Goal: Task Accomplishment & Management: Manage account settings

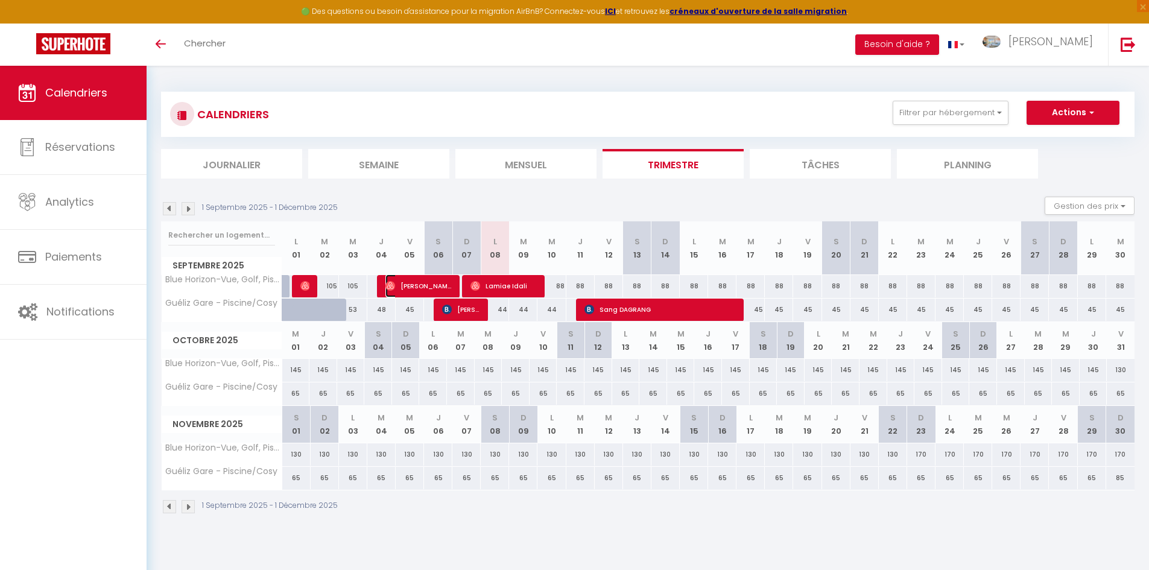
click at [443, 283] on span "[PERSON_NAME]" at bounding box center [418, 285] width 66 height 23
select select "OK"
select select "0"
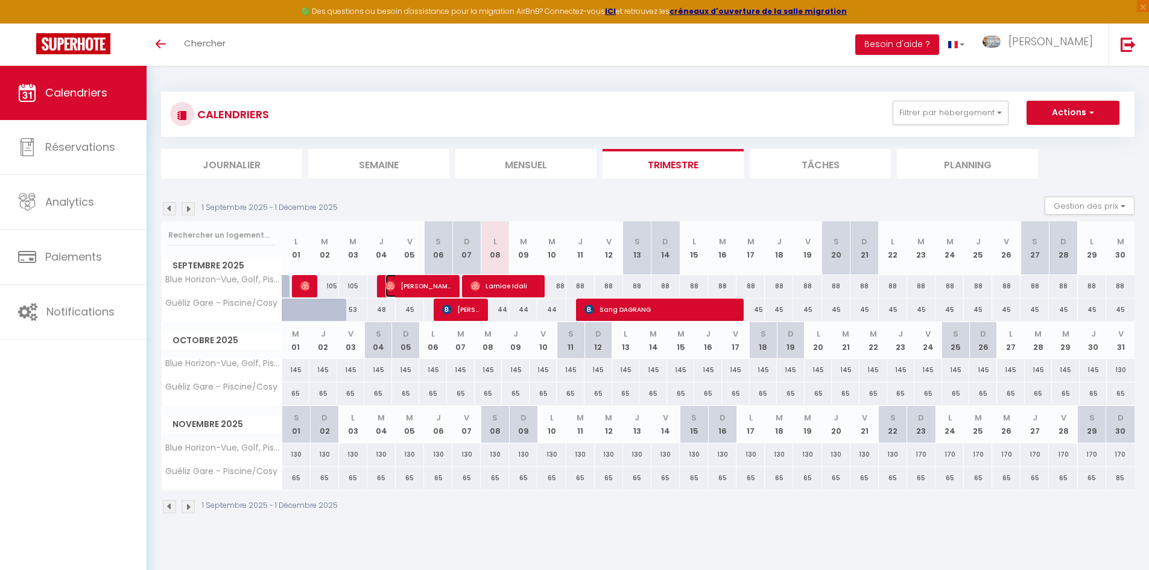
select select "1"
select select
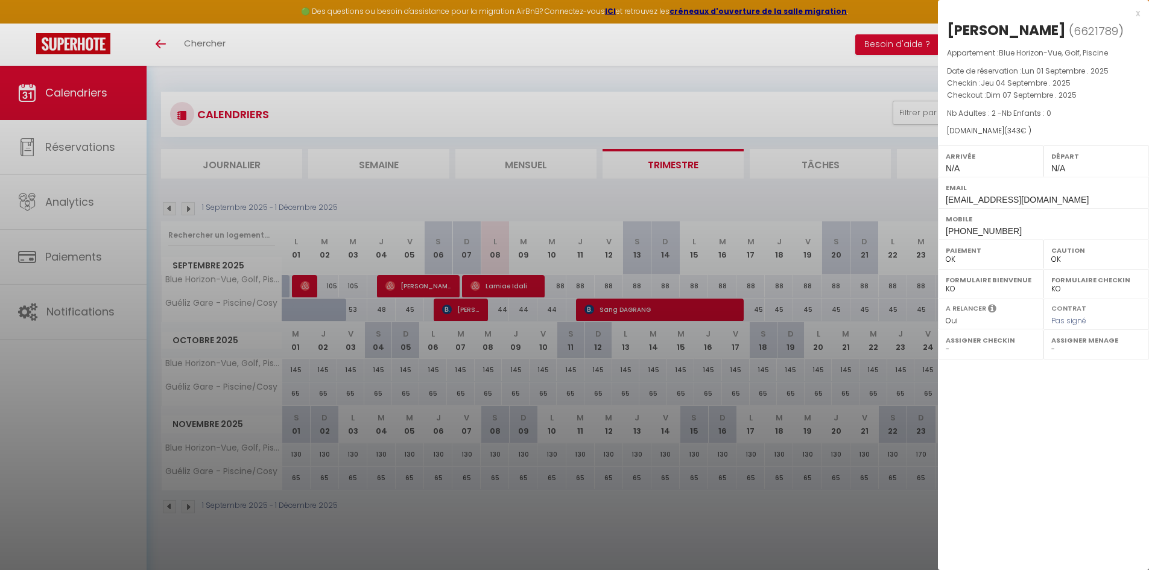
click at [499, 284] on div at bounding box center [574, 285] width 1149 height 570
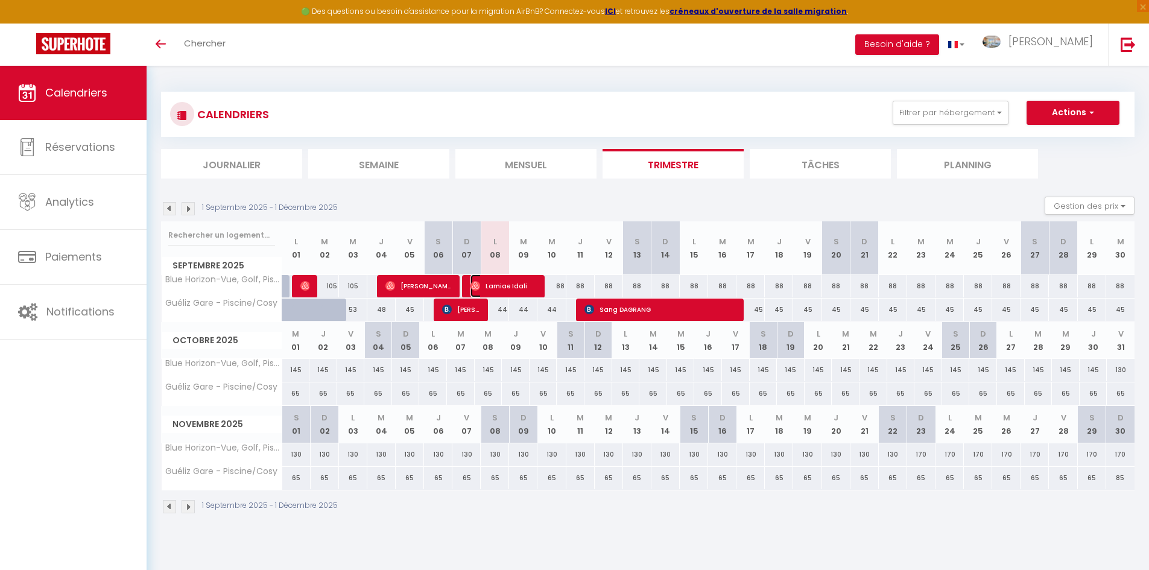
click at [506, 286] on span "Lamiae Idali" at bounding box center [503, 285] width 66 height 23
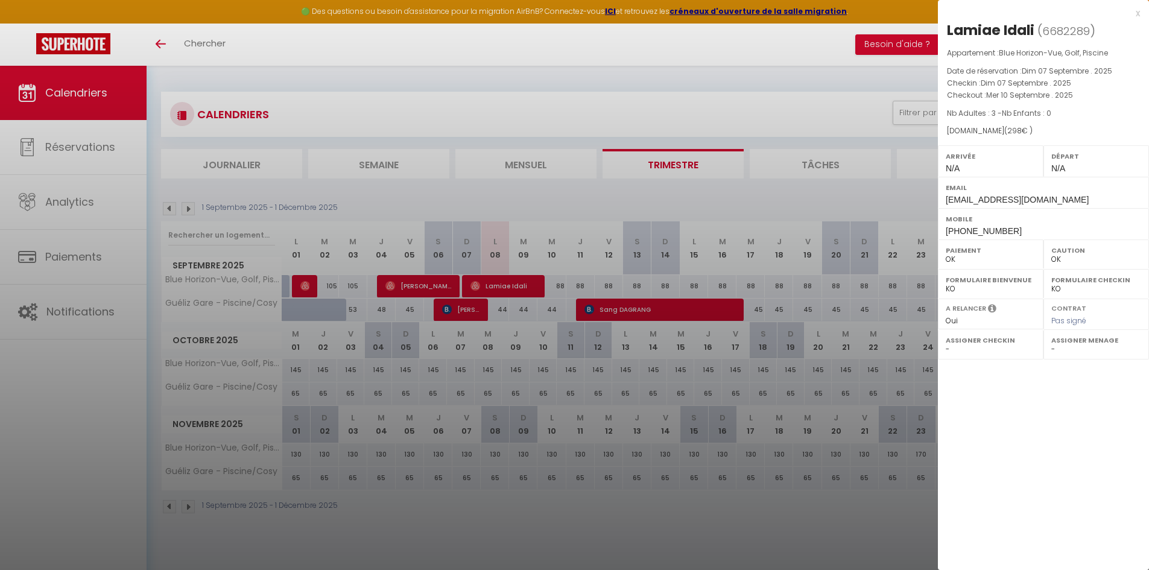
click at [1139, 16] on div "x" at bounding box center [1039, 13] width 202 height 14
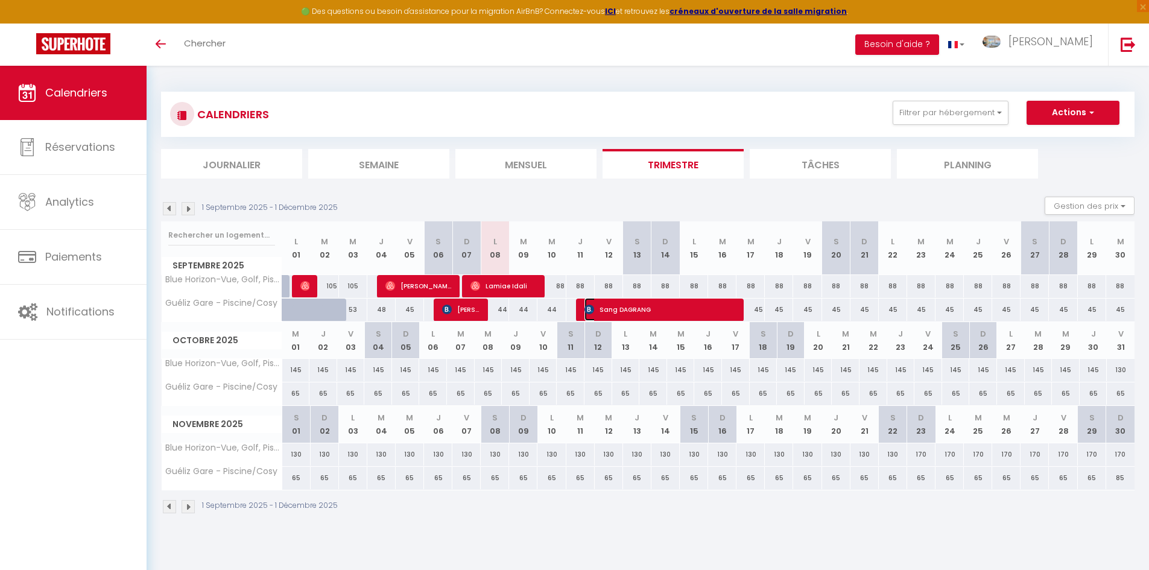
click at [620, 303] on span "Sang DAGRANG" at bounding box center [659, 309] width 151 height 23
select select "KO"
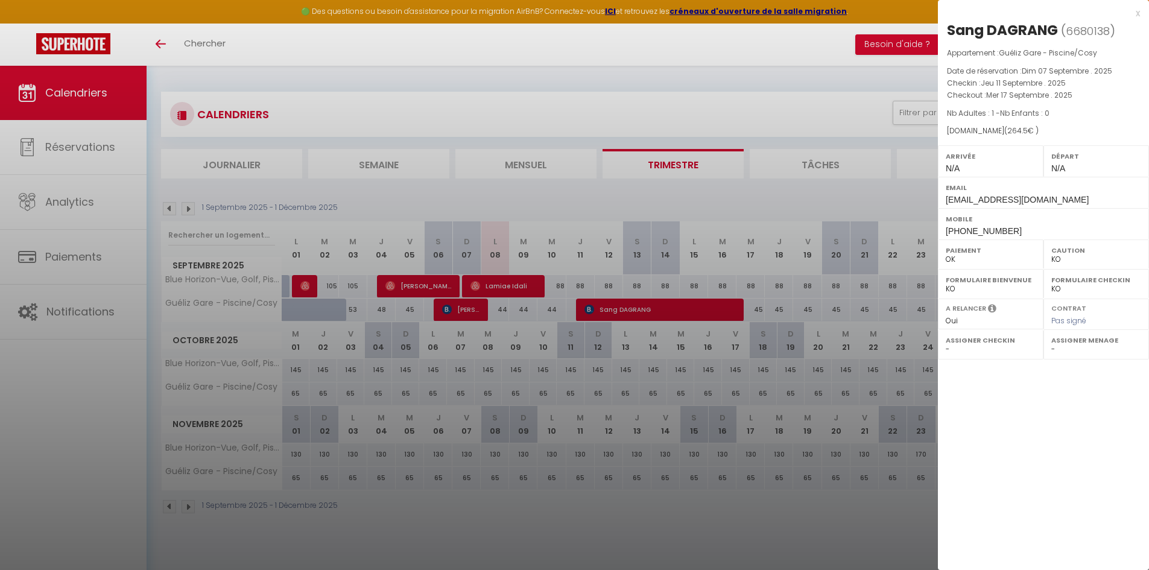
click at [472, 309] on div at bounding box center [574, 285] width 1149 height 570
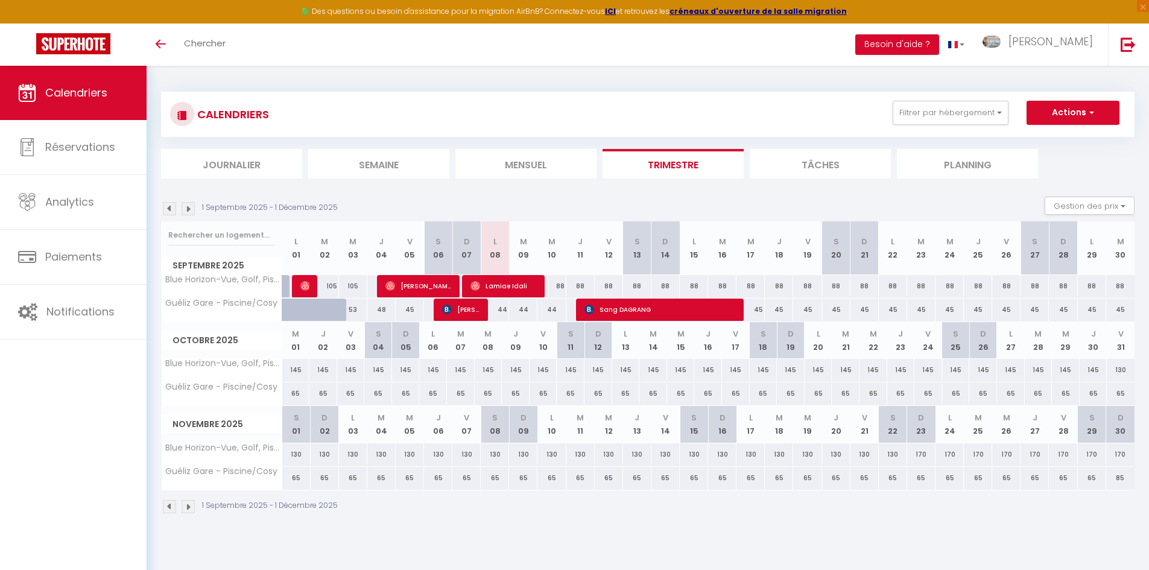
click at [481, 309] on div "44" at bounding box center [495, 310] width 28 height 22
click at [442, 314] on img at bounding box center [447, 310] width 10 height 10
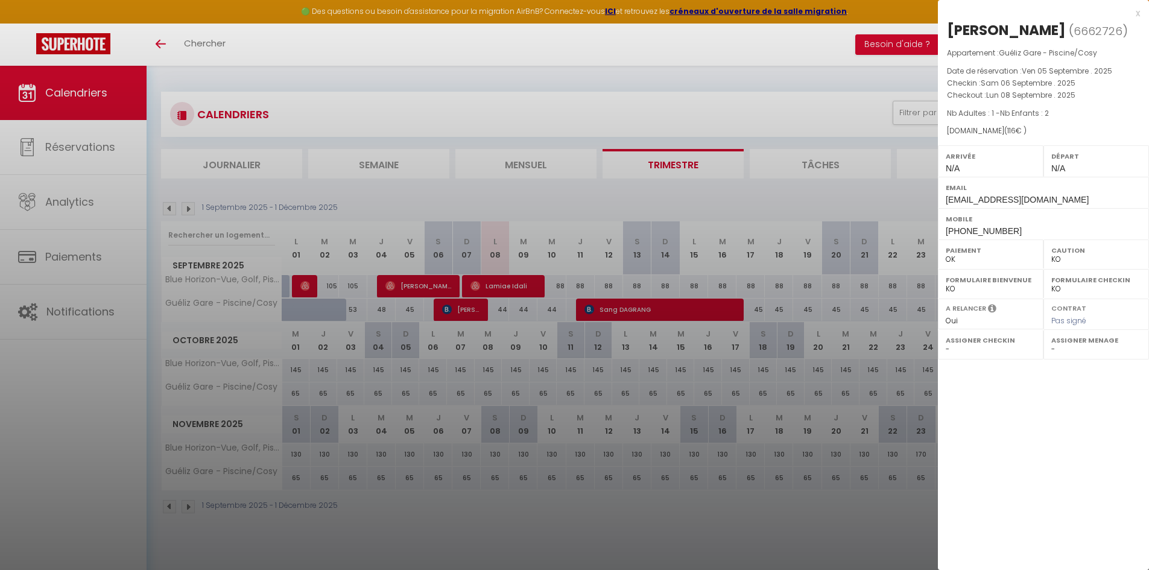
click at [1136, 12] on div "x" at bounding box center [1039, 13] width 202 height 14
